Goal: Information Seeking & Learning: Learn about a topic

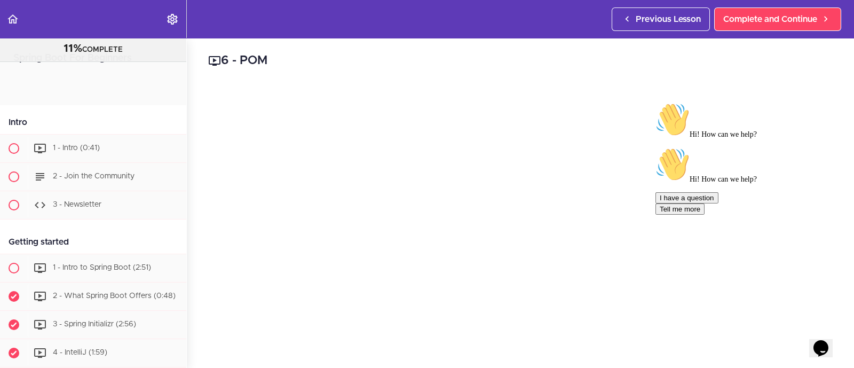
scroll to position [299, 0]
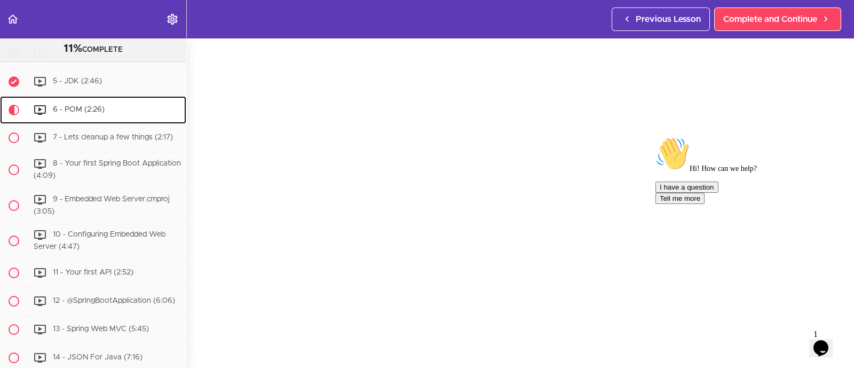
click at [77, 113] on span "6 - POM (2:26)" at bounding box center [79, 109] width 52 height 7
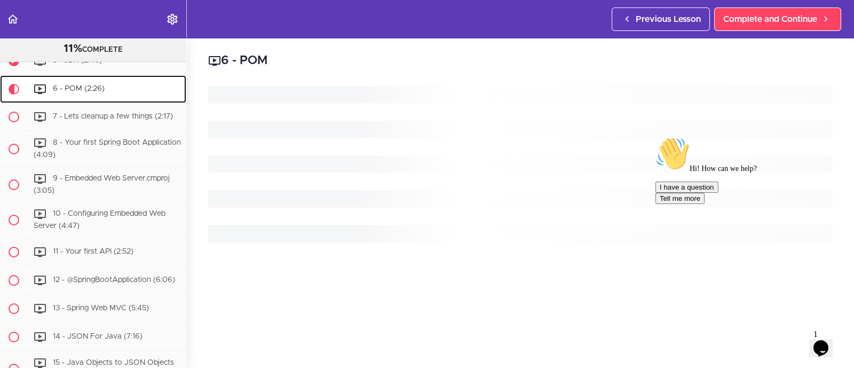
scroll to position [324, 0]
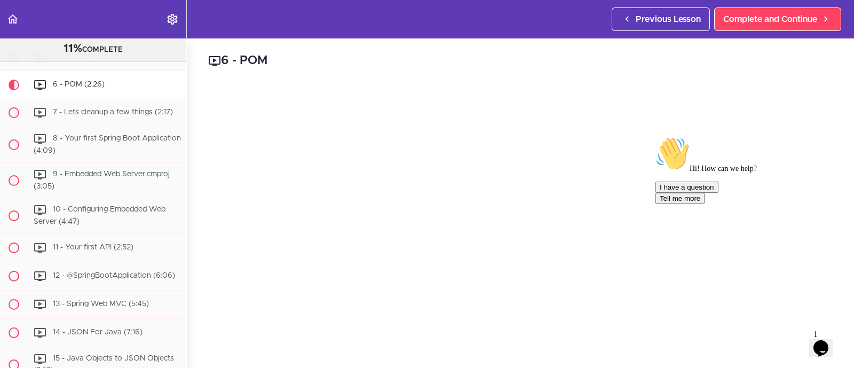
click at [655, 137] on icon "Chat attention grabber" at bounding box center [655, 137] width 0 height 0
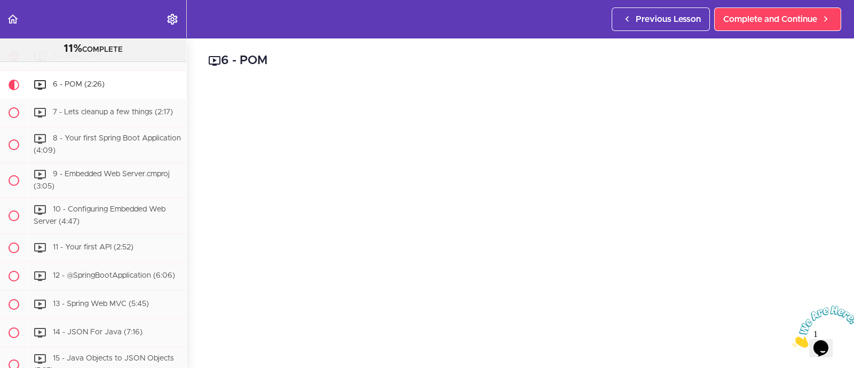
click at [792, 340] on icon "Close" at bounding box center [792, 344] width 0 height 9
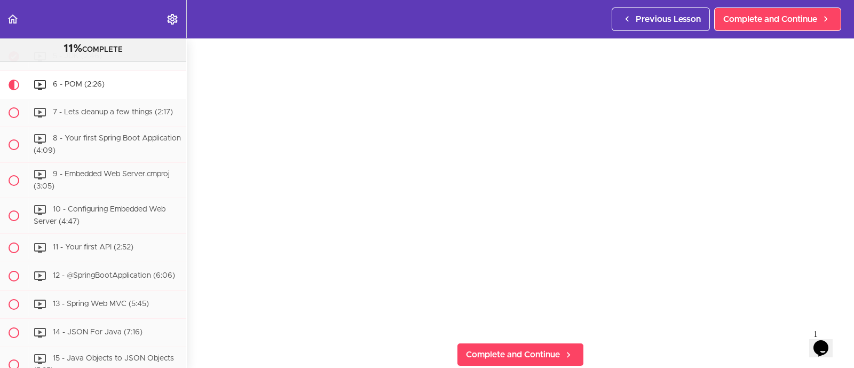
scroll to position [113, 0]
click at [531, 346] on span "Complete and Continue" at bounding box center [513, 352] width 94 height 13
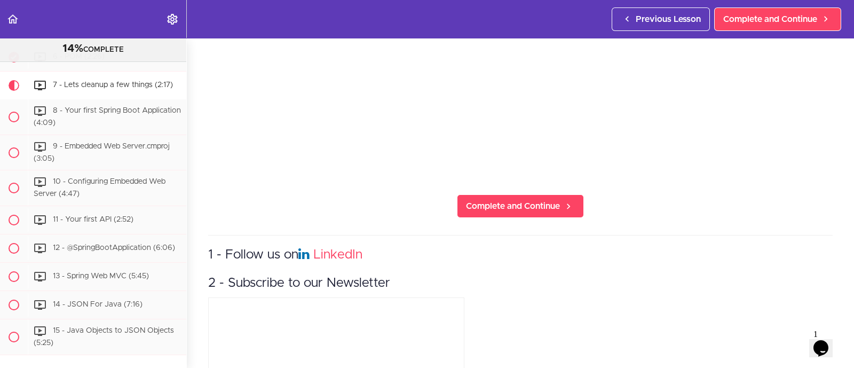
scroll to position [262, 0]
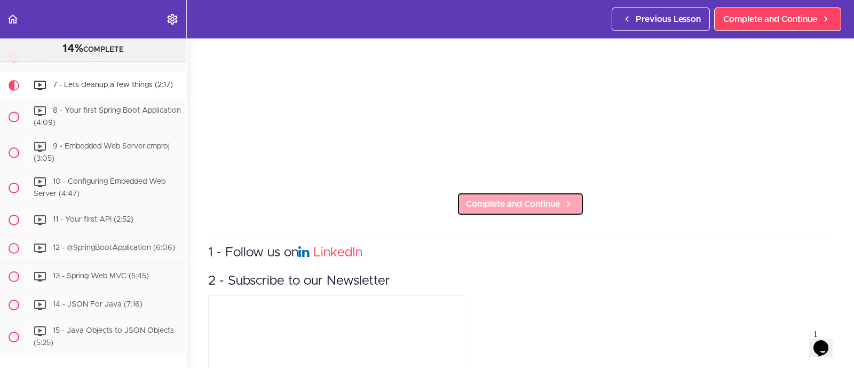
click at [526, 197] on span "Complete and Continue" at bounding box center [513, 203] width 94 height 13
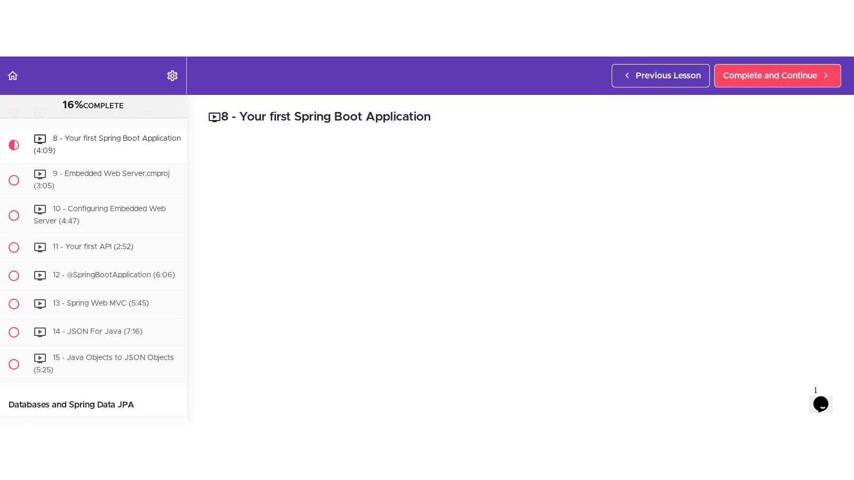
scroll to position [64, 0]
